Goal: Task Accomplishment & Management: Use online tool/utility

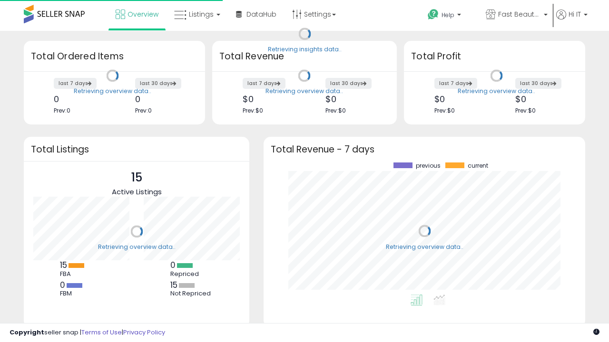
scroll to position [132, 303]
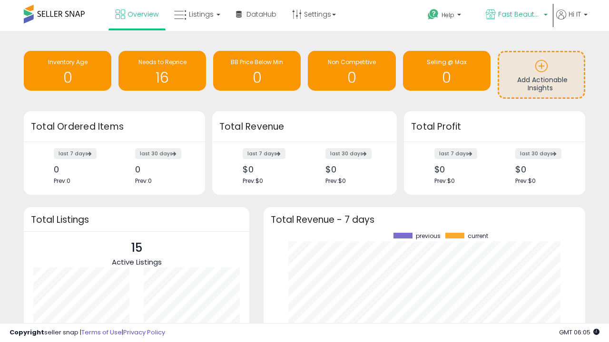
click at [516, 15] on span "Fast Beauty ([GEOGRAPHIC_DATA])" at bounding box center [519, 15] width 43 height 10
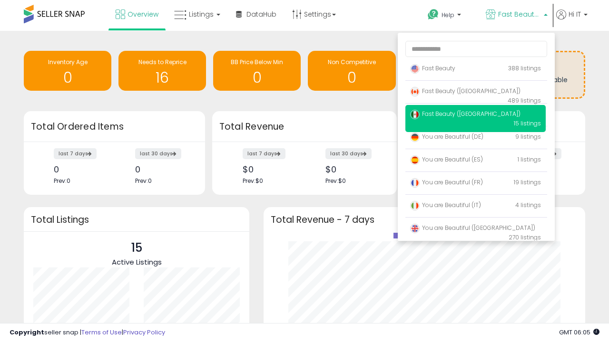
click at [475, 93] on span "Fast Beauty ([GEOGRAPHIC_DATA])" at bounding box center [465, 91] width 110 height 8
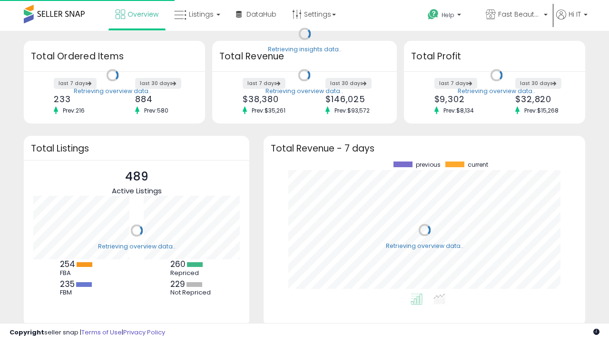
scroll to position [132, 303]
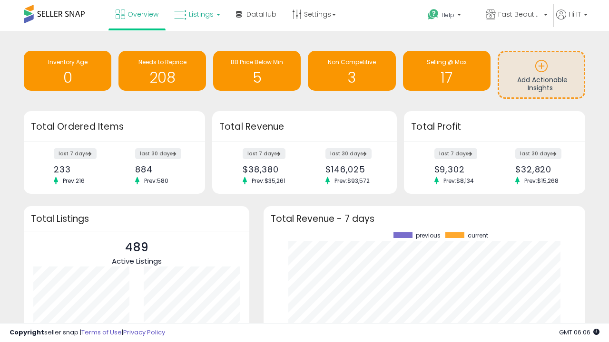
click at [196, 14] on span "Listings" at bounding box center [201, 15] width 25 height 10
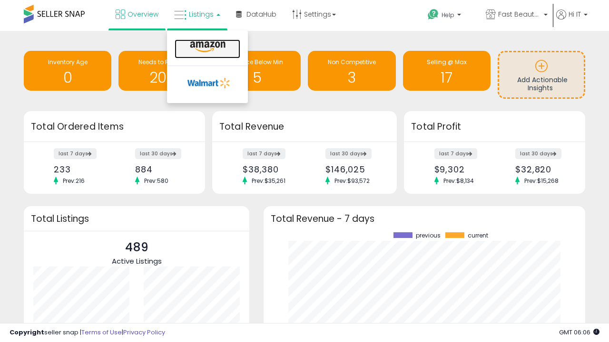
click at [206, 47] on icon at bounding box center [207, 47] width 41 height 12
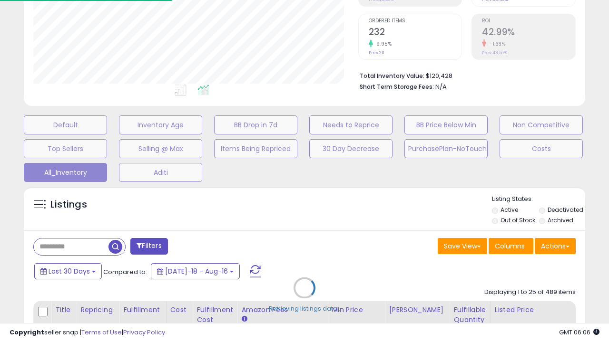
scroll to position [195, 324]
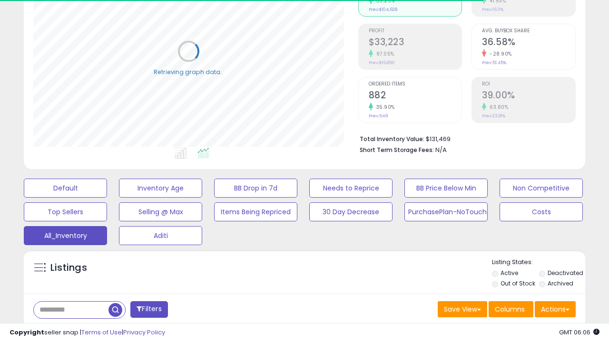
click at [68, 330] on span "Last 30 Days" at bounding box center [69, 335] width 41 height 10
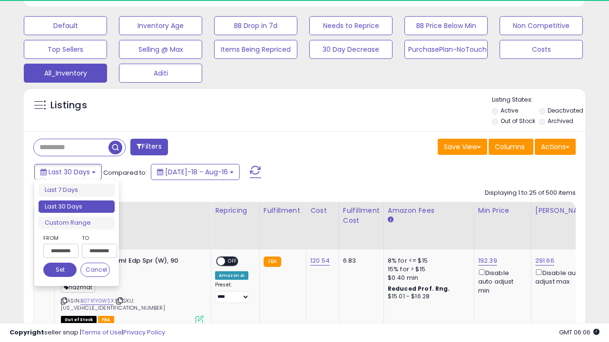
click at [77, 207] on li "Last 30 Days" at bounding box center [77, 207] width 76 height 13
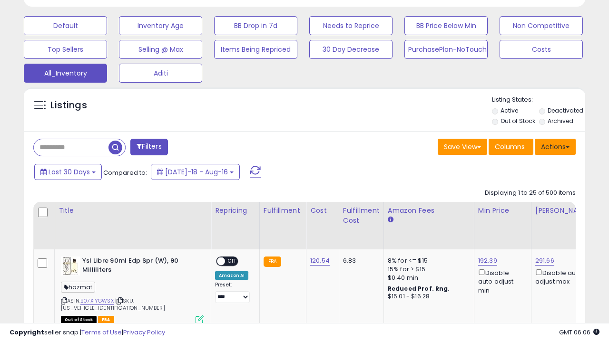
click at [555, 146] on button "Actions" at bounding box center [555, 147] width 41 height 16
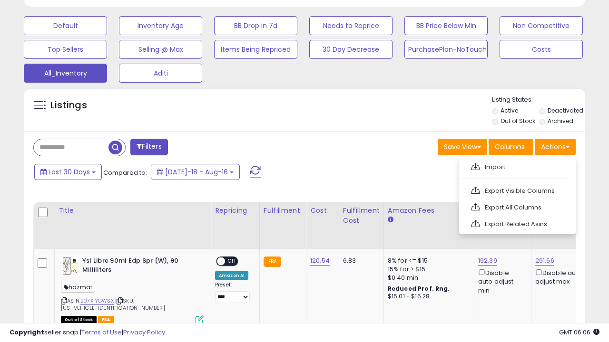
click at [516, 206] on link "Export All Columns" at bounding box center [516, 207] width 104 height 15
